Goal: Check status: Check status

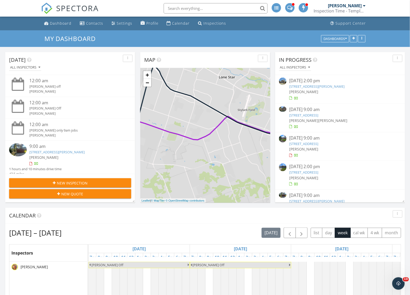
click at [333, 9] on div "Inspection Time - Temple/Waco" at bounding box center [339, 10] width 52 height 5
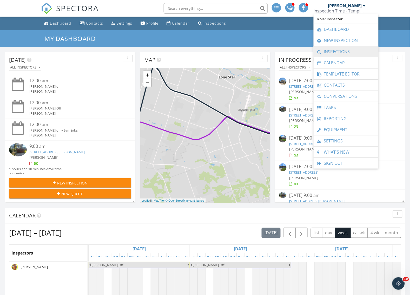
click at [330, 51] on link "Inspections" at bounding box center [346, 51] width 60 height 11
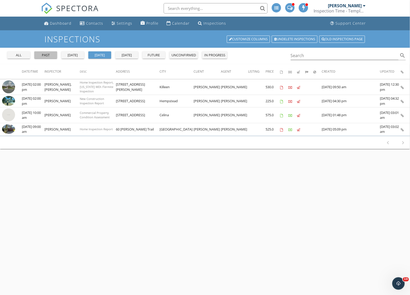
click at [52, 56] on div "past" at bounding box center [45, 55] width 19 height 5
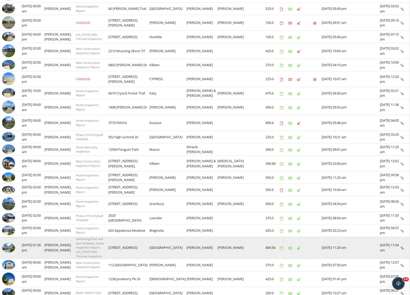
scroll to position [162, 0]
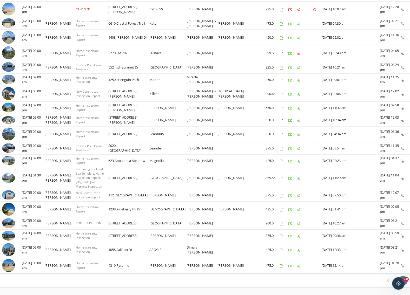
click at [404, 278] on icon "chevron_right" at bounding box center [403, 281] width 6 height 6
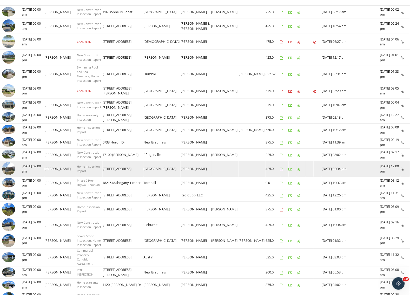
scroll to position [167, 0]
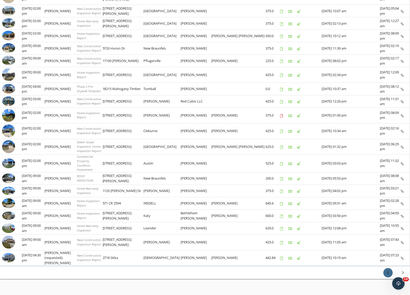
click at [388, 270] on icon "chevron_left" at bounding box center [388, 273] width 6 height 6
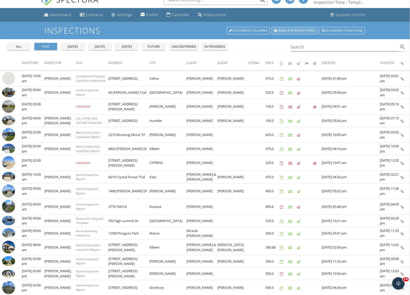
scroll to position [0, 0]
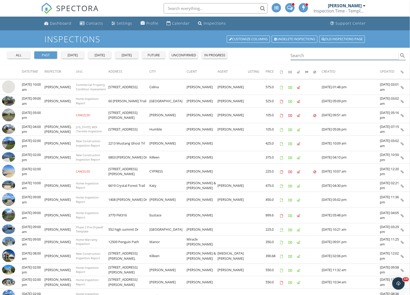
click at [308, 53] on input "Search" at bounding box center [345, 55] width 108 height 9
type input "kris"
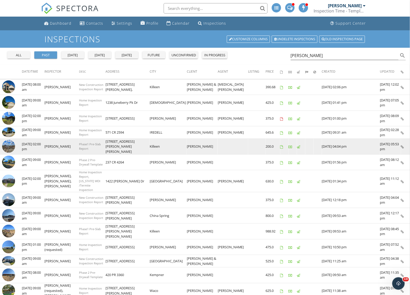
drag, startPoint x: 7, startPoint y: 133, endPoint x: 5, endPoint y: 144, distance: 11.5
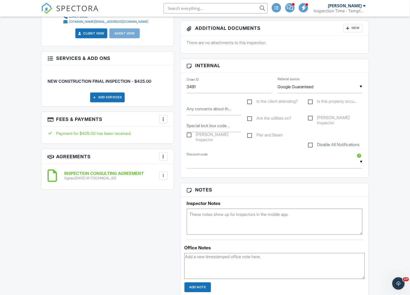
scroll to position [65, 0]
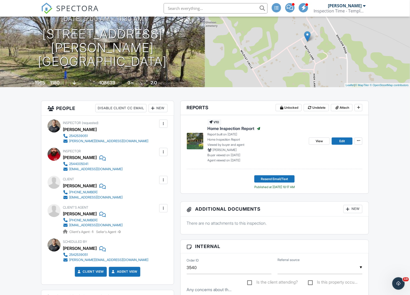
scroll to position [32, 0]
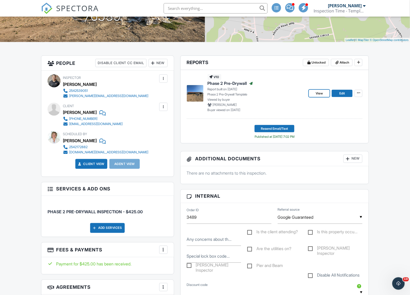
scroll to position [97, 0]
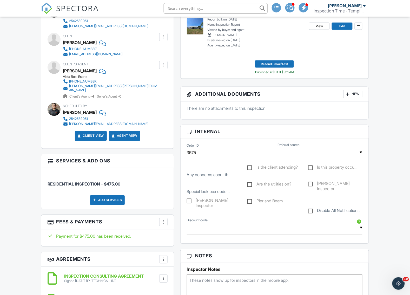
scroll to position [97, 0]
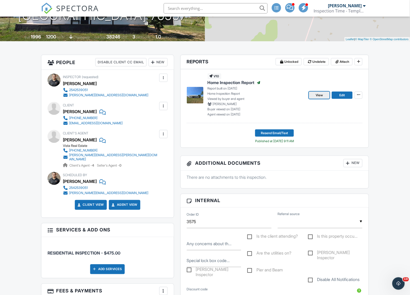
click at [315, 92] on link "View" at bounding box center [319, 95] width 21 height 7
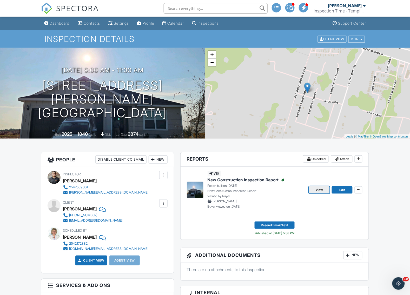
click at [320, 190] on span "View" at bounding box center [318, 189] width 7 height 5
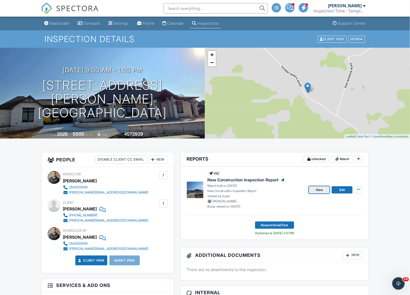
click at [321, 190] on span "View" at bounding box center [318, 189] width 7 height 5
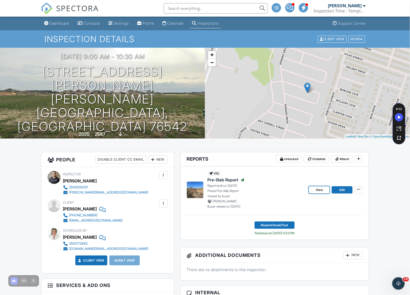
drag, startPoint x: 320, startPoint y: 191, endPoint x: 273, endPoint y: 143, distance: 66.7
click at [320, 191] on span "View" at bounding box center [318, 189] width 7 height 5
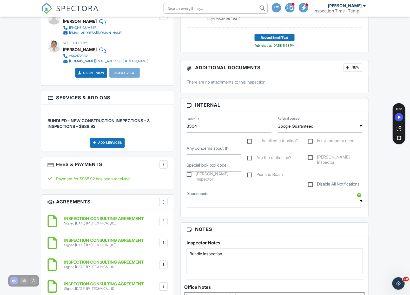
scroll to position [227, 0]
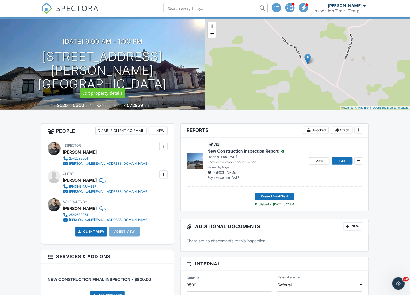
scroll to position [97, 0]
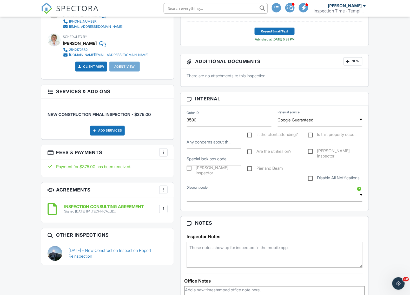
scroll to position [195, 0]
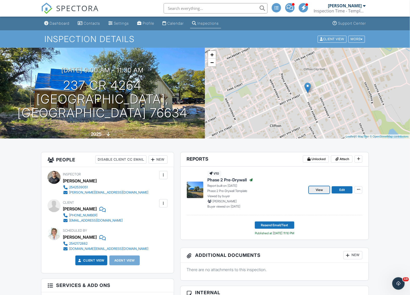
click at [319, 192] on span "View" at bounding box center [318, 189] width 7 height 5
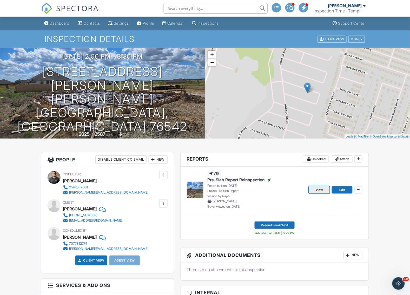
click at [317, 192] on span "View" at bounding box center [318, 189] width 7 height 5
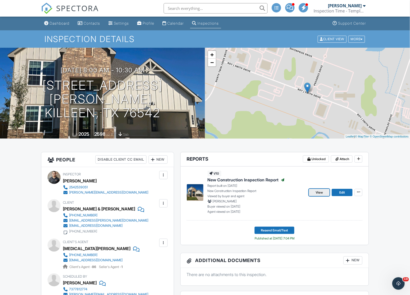
drag, startPoint x: 325, startPoint y: 189, endPoint x: 325, endPoint y: 192, distance: 3.9
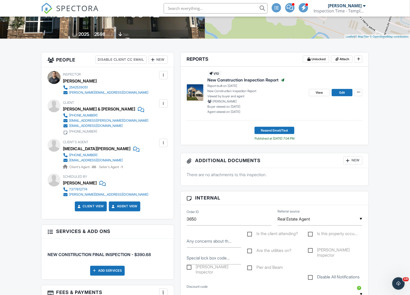
scroll to position [130, 0]
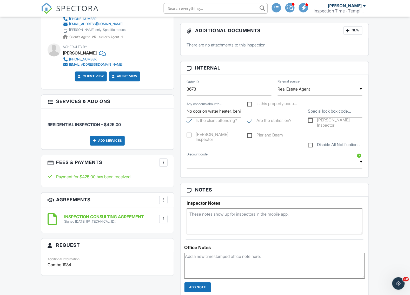
scroll to position [227, 0]
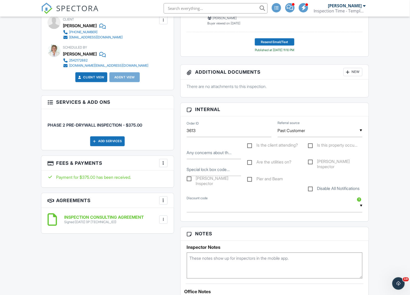
scroll to position [227, 0]
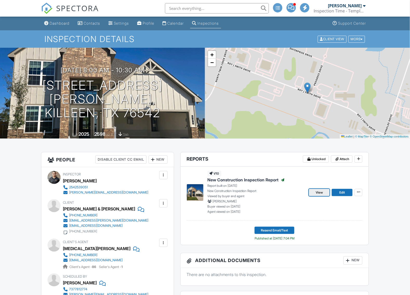
click at [326, 193] on link "View" at bounding box center [319, 192] width 21 height 7
